Goal: Ask a question

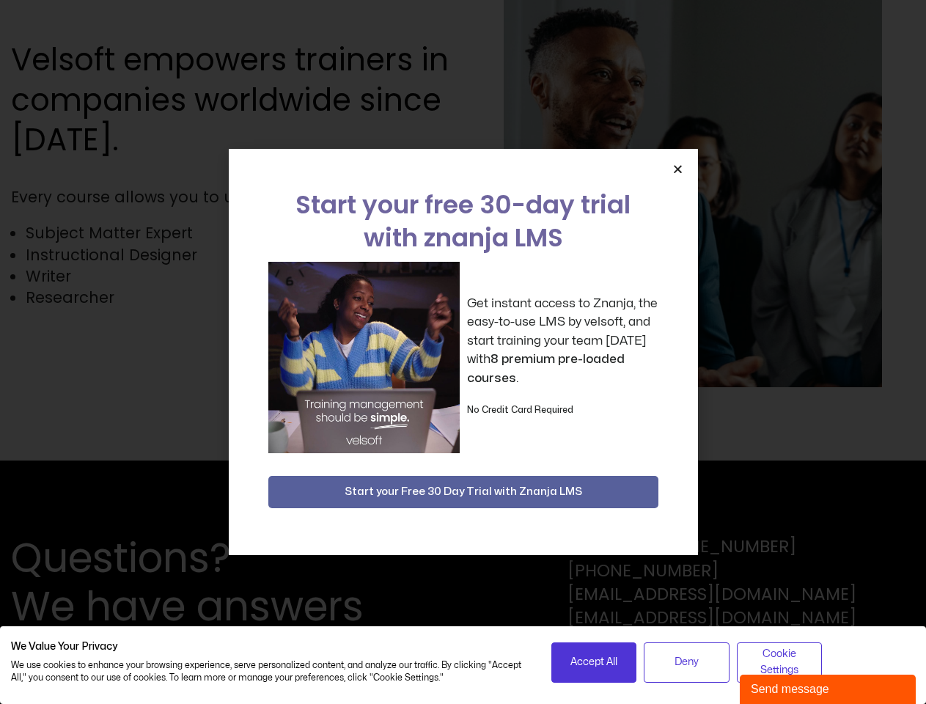
click at [463, 352] on div "Get instant access to Znanja, the easy-to-use LMS by velsoft, and start trainin…" at bounding box center [463, 357] width 390 height 191
click at [678, 169] on icon "Close" at bounding box center [677, 169] width 11 height 11
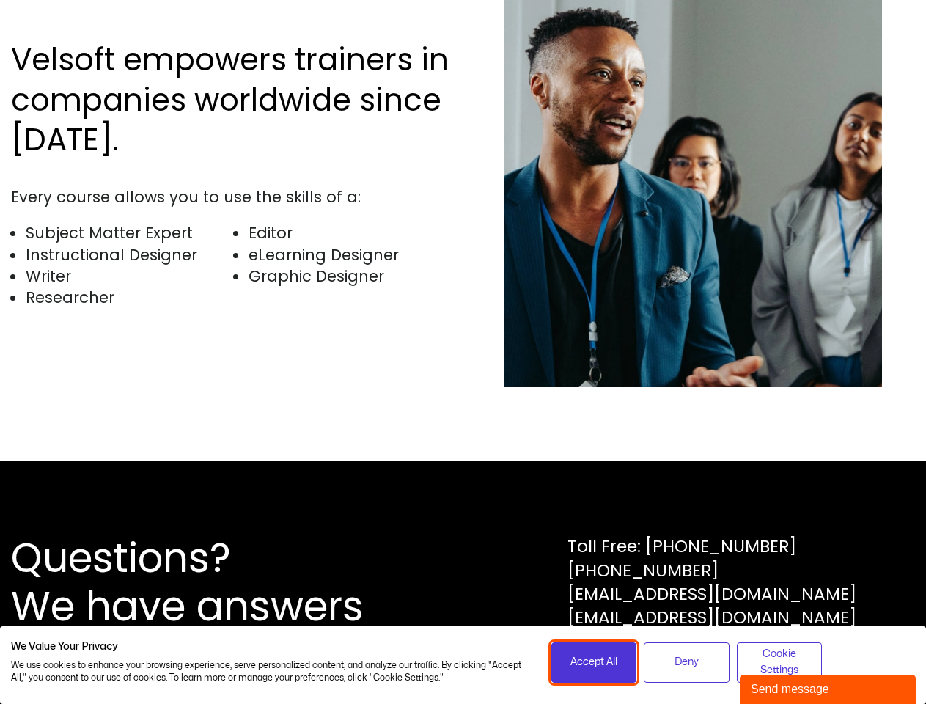
click at [594, 662] on span "Accept All" at bounding box center [593, 662] width 47 height 16
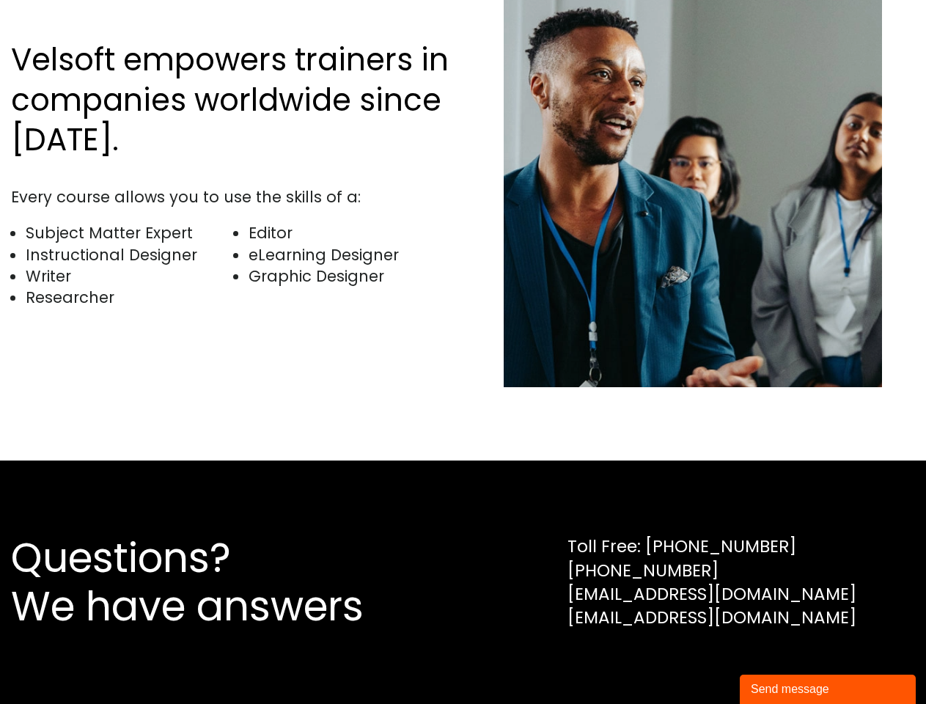
click at [686, 662] on div "Questions? We have answers Toll Free: [PHONE_NUMBER] [PHONE_NUMBER] [EMAIL_ADDR…" at bounding box center [463, 581] width 926 height 243
click at [779, 662] on div "Questions? We have answers Toll Free: [PHONE_NUMBER] [PHONE_NUMBER] [EMAIL_ADDR…" at bounding box center [463, 581] width 926 height 243
click at [828, 689] on div "Send message" at bounding box center [828, 689] width 154 height 18
